Goal: Navigation & Orientation: Find specific page/section

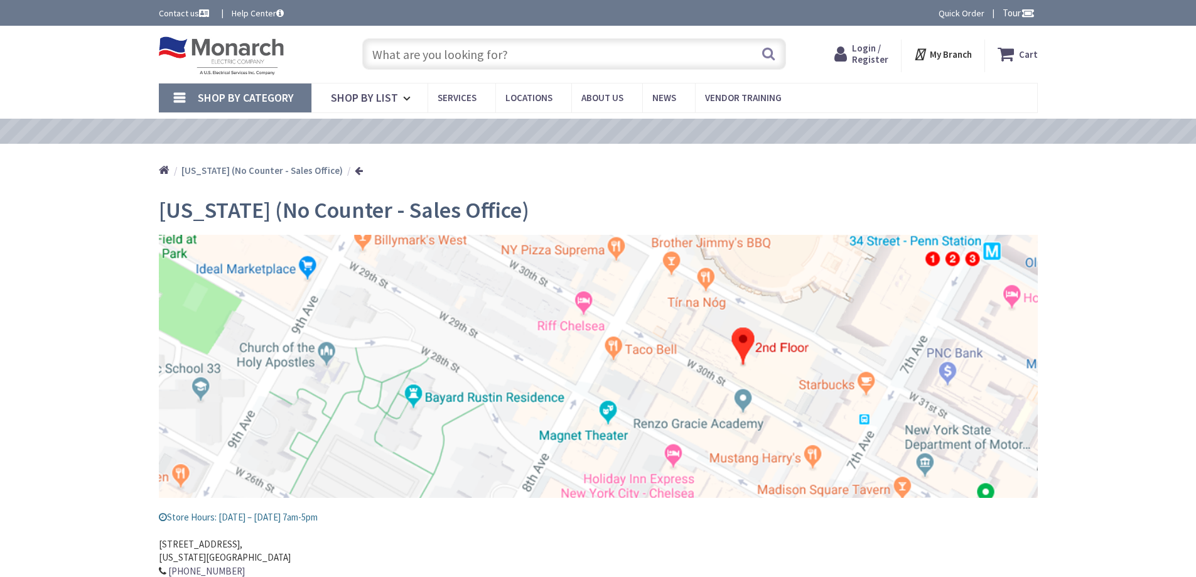
type input "[GEOGRAPHIC_DATA], [STREET_ADDRESS]"
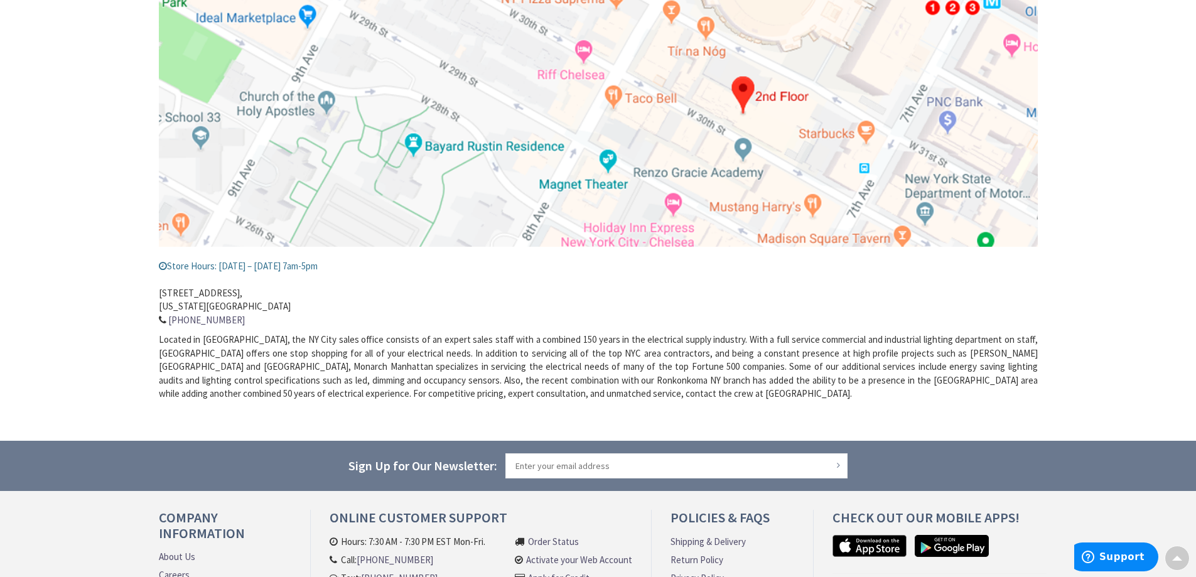
scroll to position [409, 0]
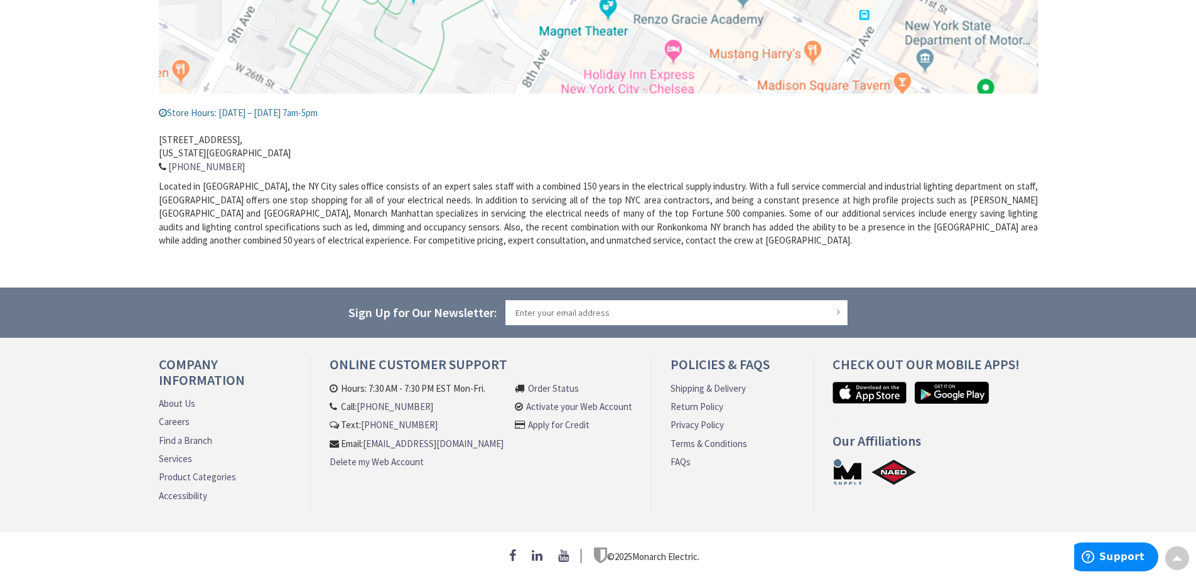
click at [184, 434] on link "Find a Branch" at bounding box center [185, 440] width 53 height 13
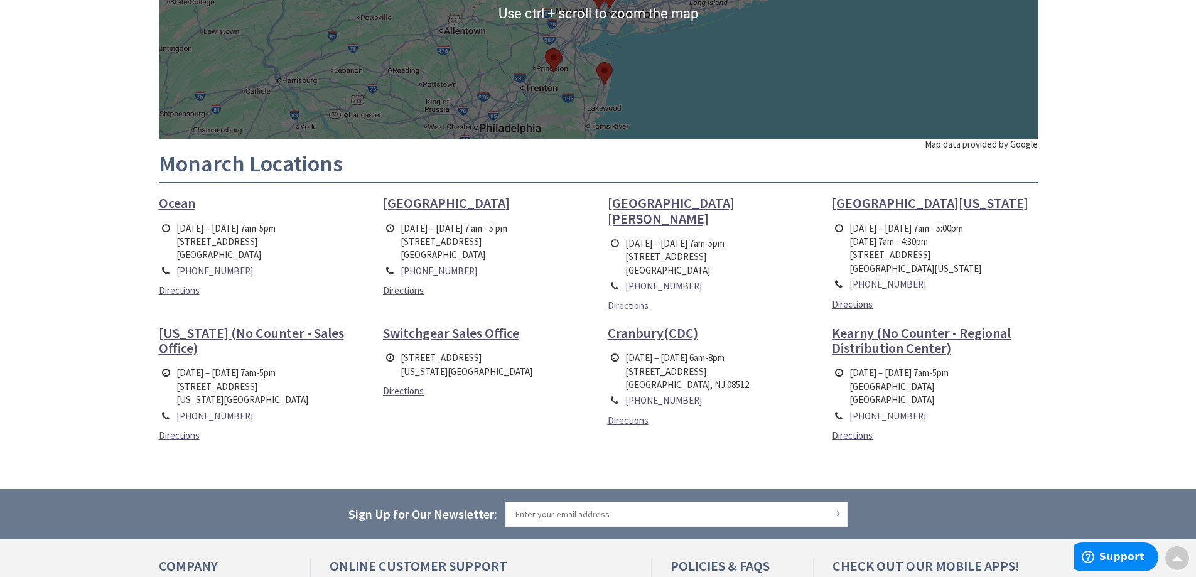
scroll to position [314, 0]
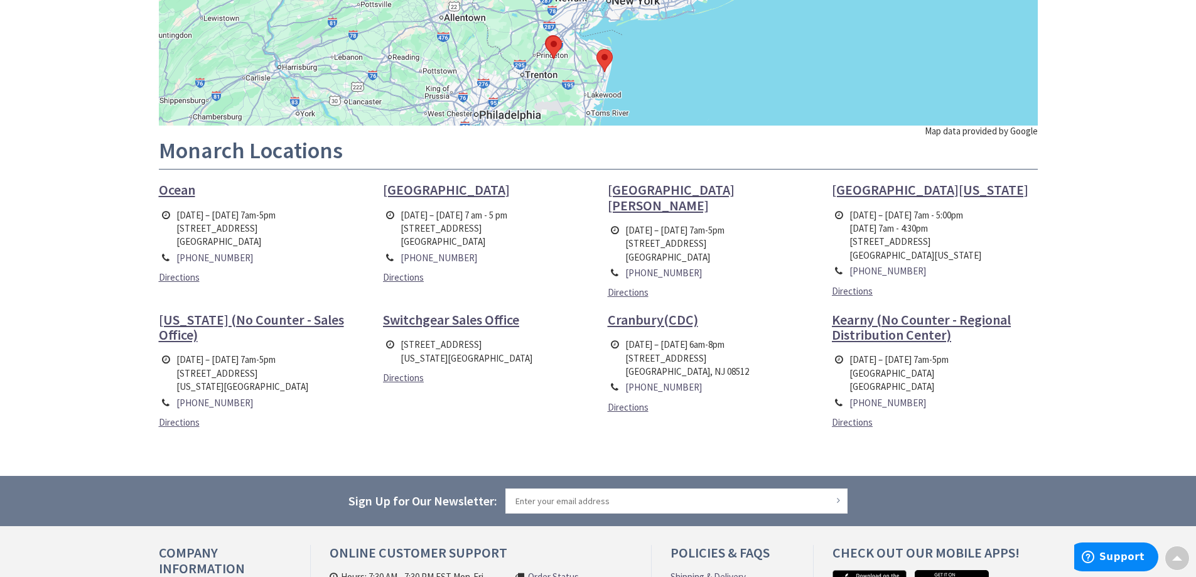
click at [171, 192] on span "Ocean" at bounding box center [177, 190] width 36 height 18
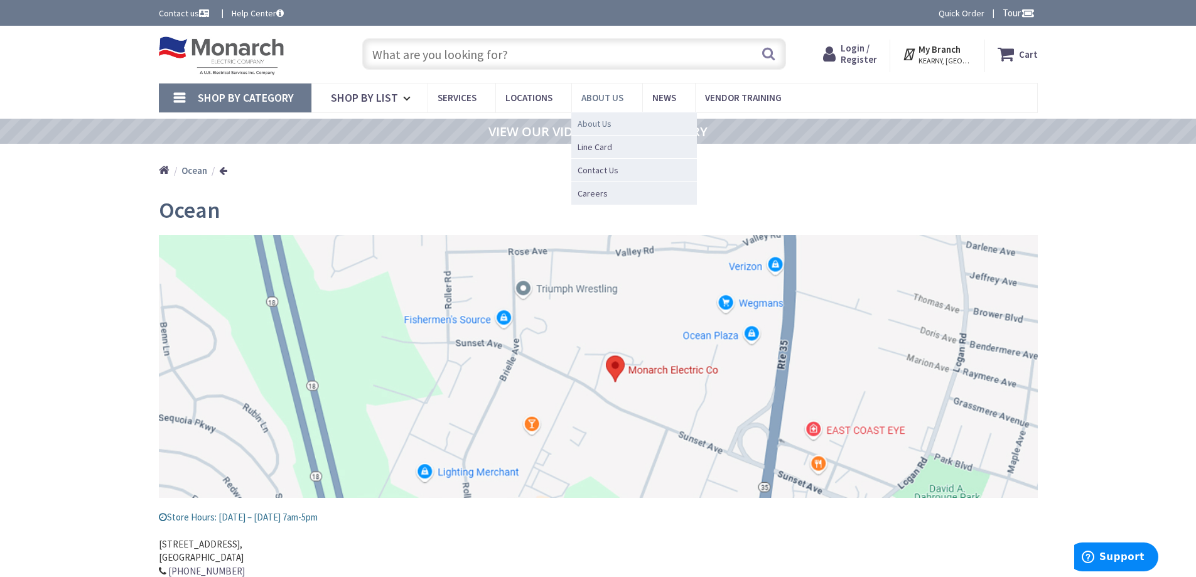
click at [582, 123] on span "About Us" at bounding box center [595, 123] width 34 height 13
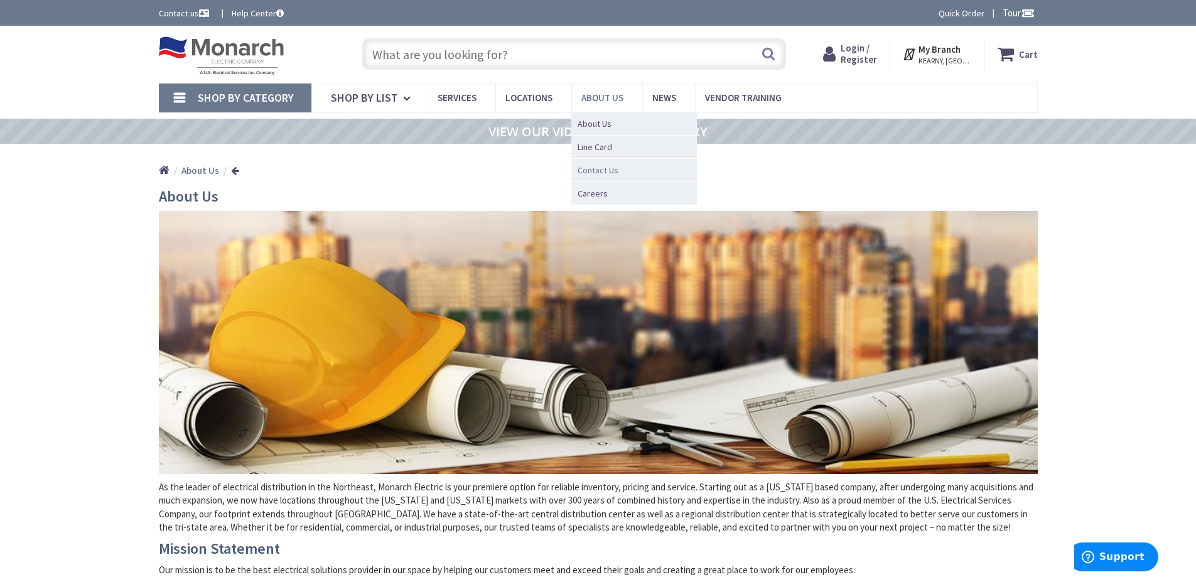
click at [588, 171] on span "Contact Us" at bounding box center [598, 170] width 41 height 13
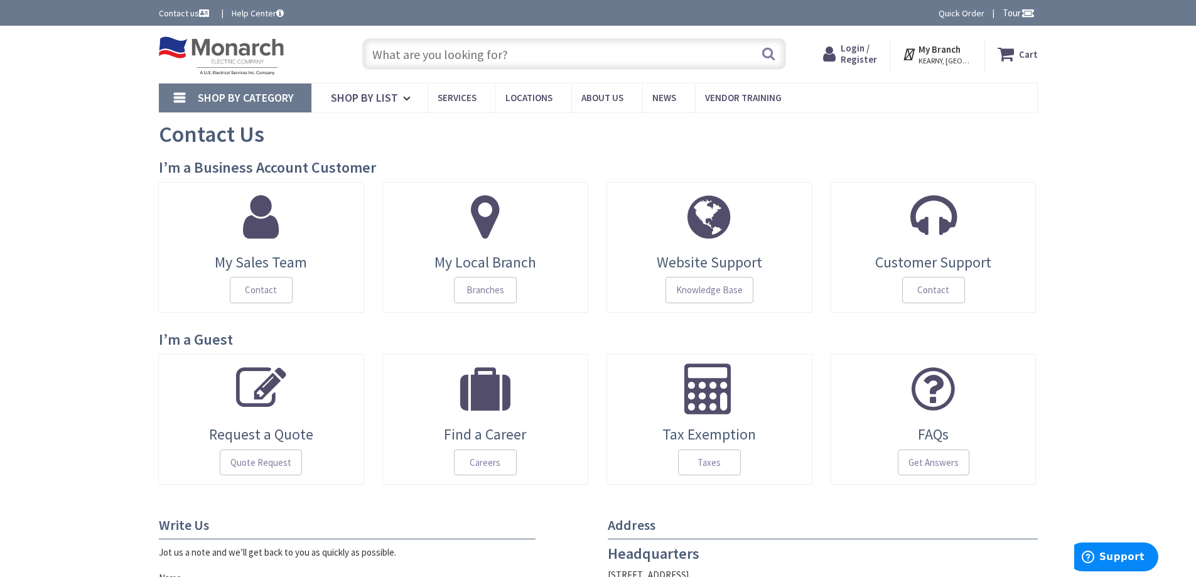
click at [173, 99] on link "Shop By Category" at bounding box center [235, 98] width 153 height 29
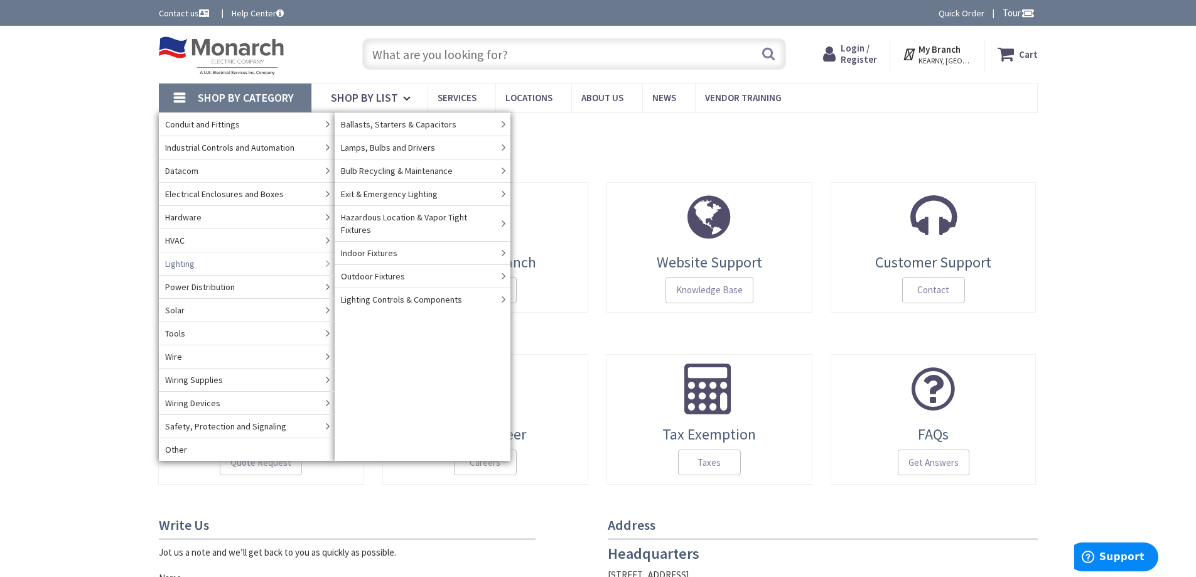
click at [196, 260] on link "Lighting" at bounding box center [247, 263] width 176 height 23
